Goal: Transaction & Acquisition: Purchase product/service

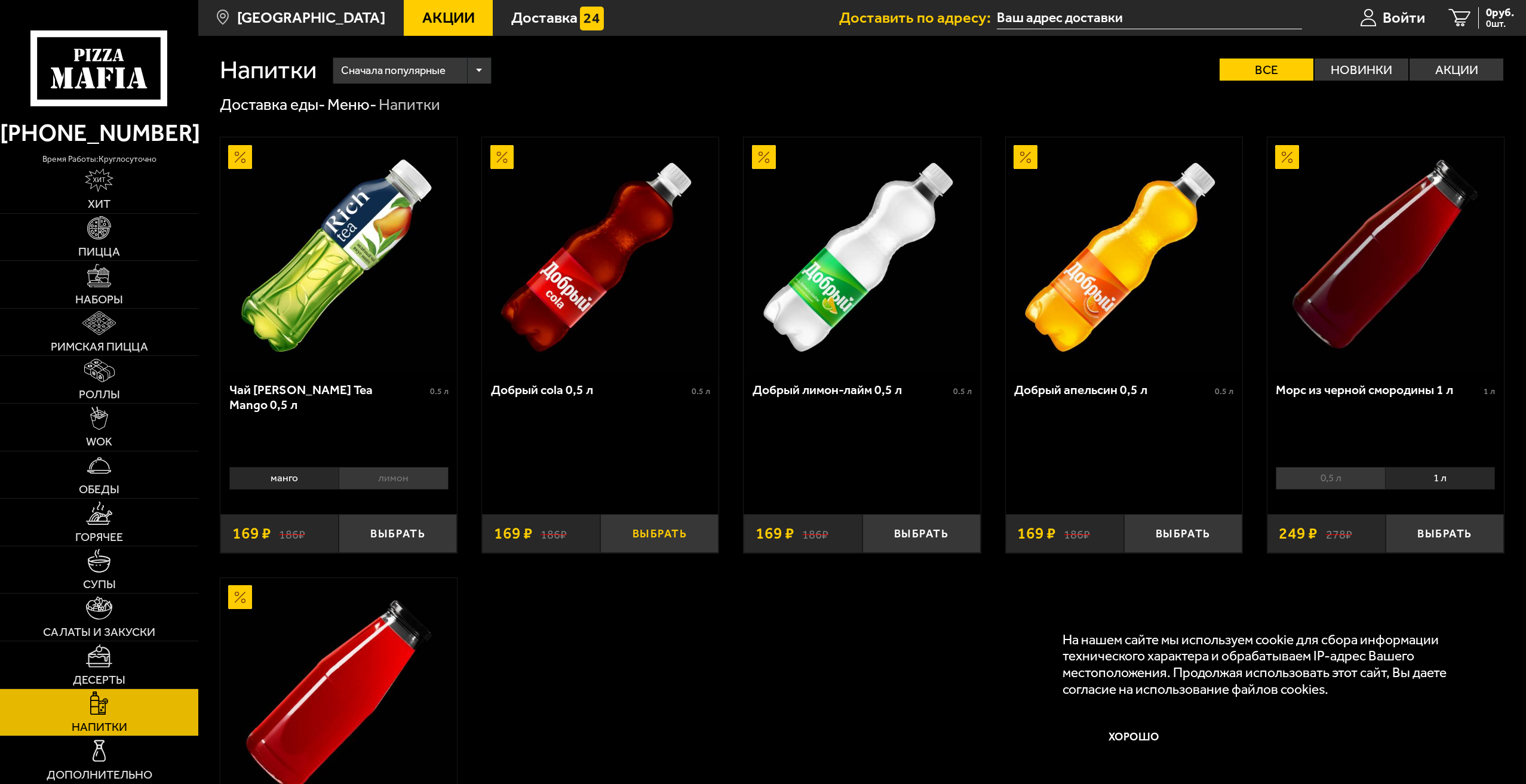
click at [665, 534] on button "Выбрать" at bounding box center [659, 533] width 119 height 38
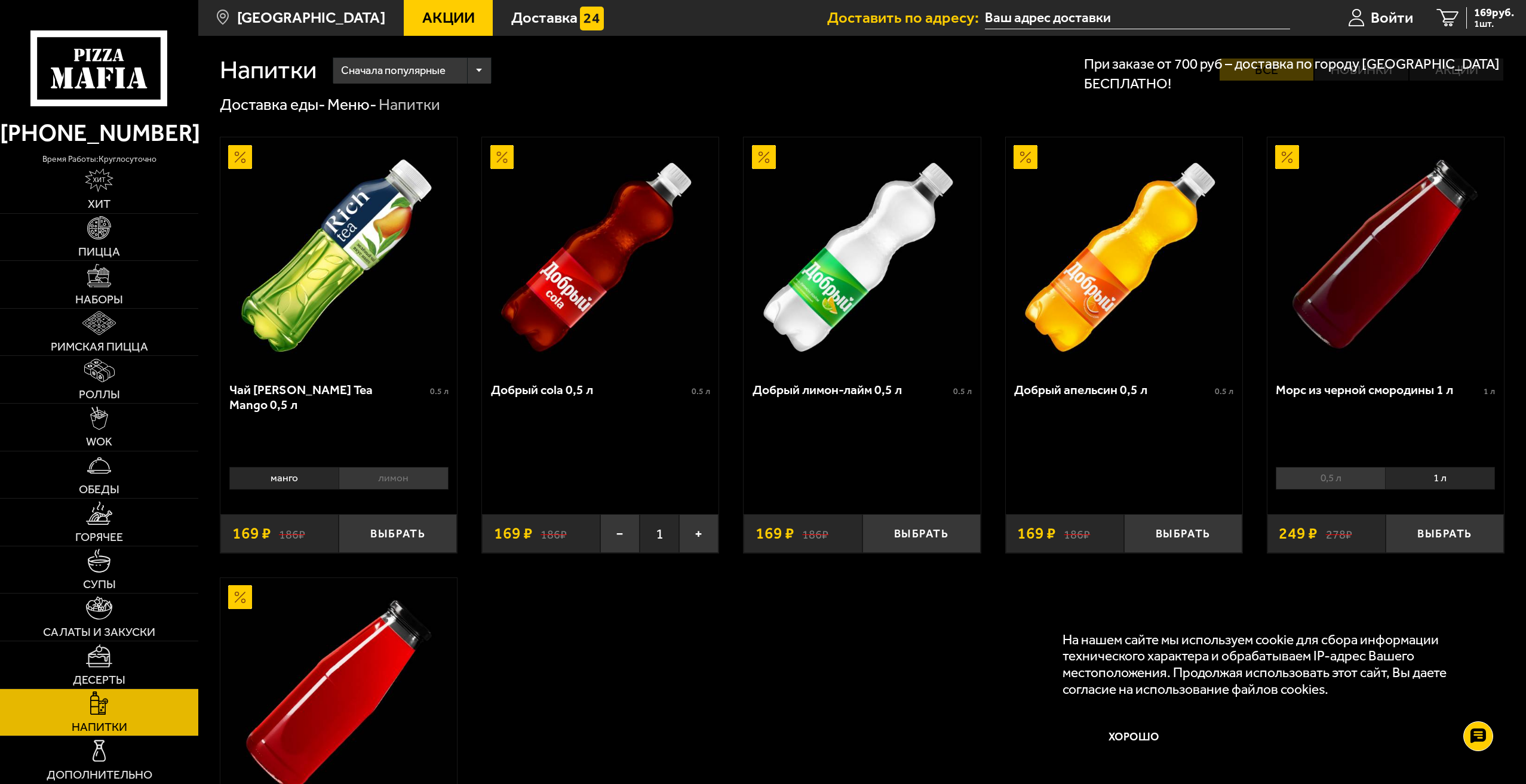
click at [1143, 753] on button "Хорошо" at bounding box center [1134, 737] width 143 height 48
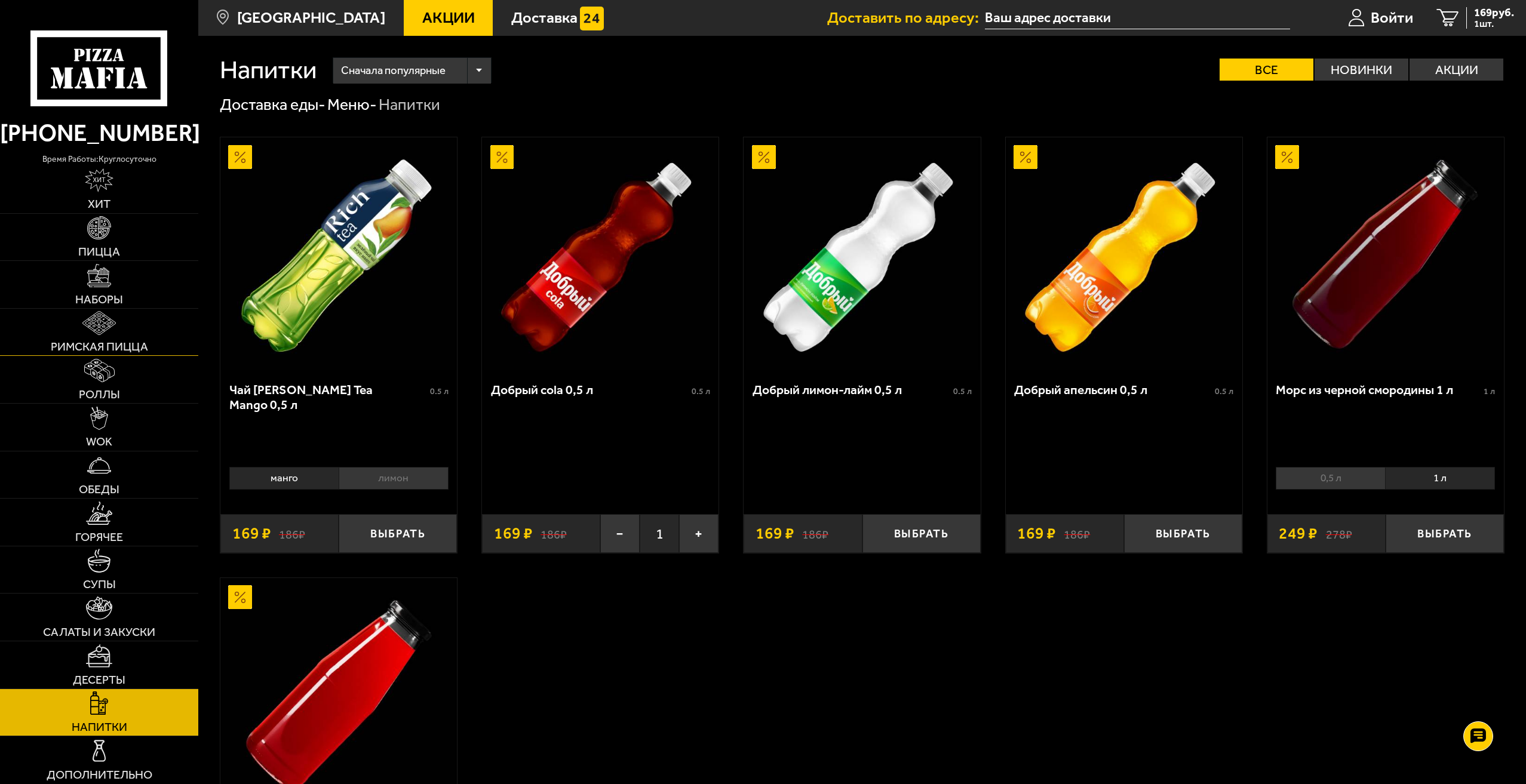
click at [95, 327] on img at bounding box center [99, 322] width 33 height 23
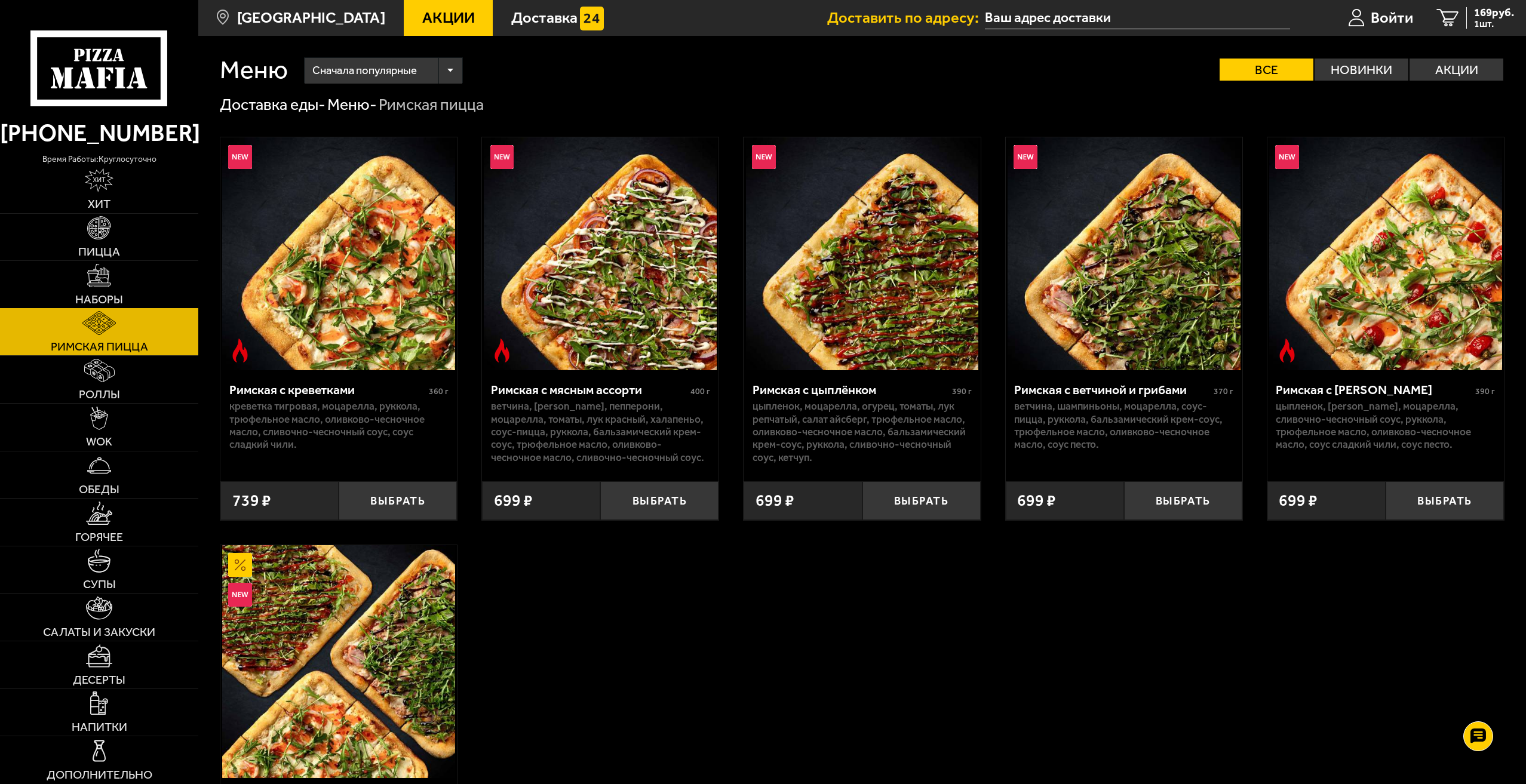
click at [119, 281] on link "Наборы" at bounding box center [99, 284] width 199 height 47
